Goal: Information Seeking & Learning: Check status

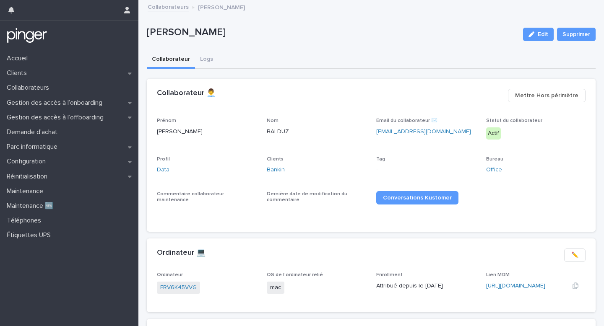
click at [517, 282] on div "https://bankin.jamfcloud.com/computers.html?id=31" at bounding box center [526, 286] width 80 height 9
click at [517, 283] on div "https://bankin.jamfcloud.com/computers.html?id=31" at bounding box center [526, 286] width 80 height 9
click at [517, 284] on link "https://bankin.jamfcloud.com/computers.html?id=31" at bounding box center [515, 286] width 59 height 6
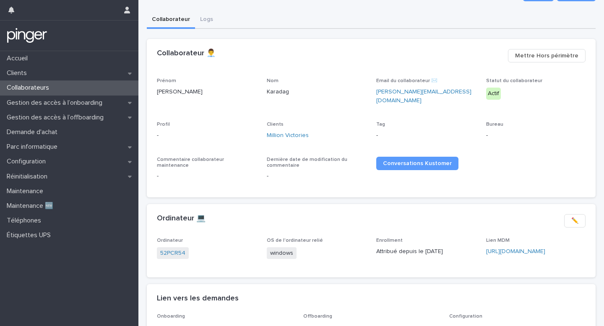
scroll to position [45, 0]
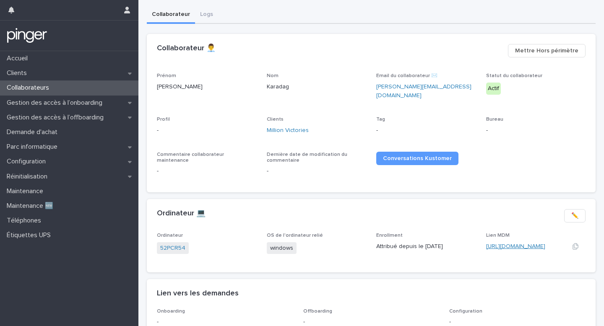
click at [509, 244] on link "[URL][DOMAIN_NAME]" at bounding box center [515, 247] width 59 height 6
click at [175, 245] on link "52PCR54" at bounding box center [172, 248] width 25 height 9
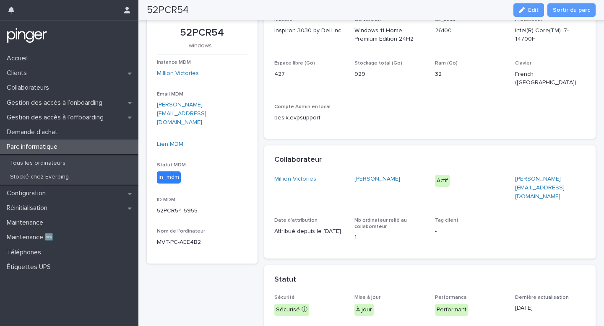
scroll to position [75, 0]
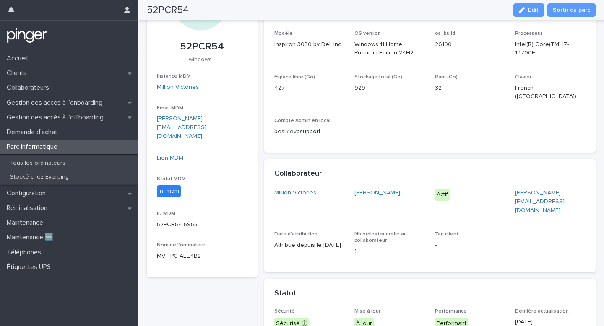
click at [177, 135] on div "Instance MDM Million Victories Email MDM [PERSON_NAME][EMAIL_ADDRESS][DOMAIN_NA…" at bounding box center [202, 170] width 91 height 194
click at [176, 155] on link "Lien MDM" at bounding box center [170, 158] width 26 height 6
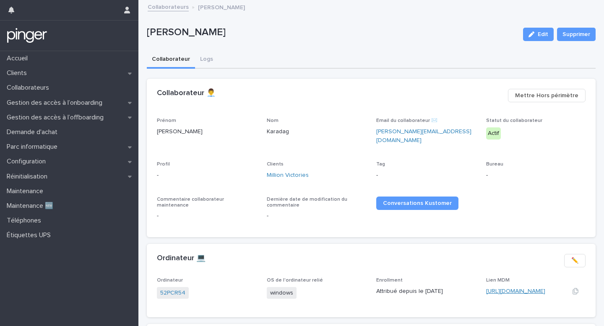
click at [517, 289] on link "https://eu.ninjarmm.com/#/deviceDashboard/5955/overview" at bounding box center [515, 292] width 59 height 6
